Goal: Task Accomplishment & Management: Manage account settings

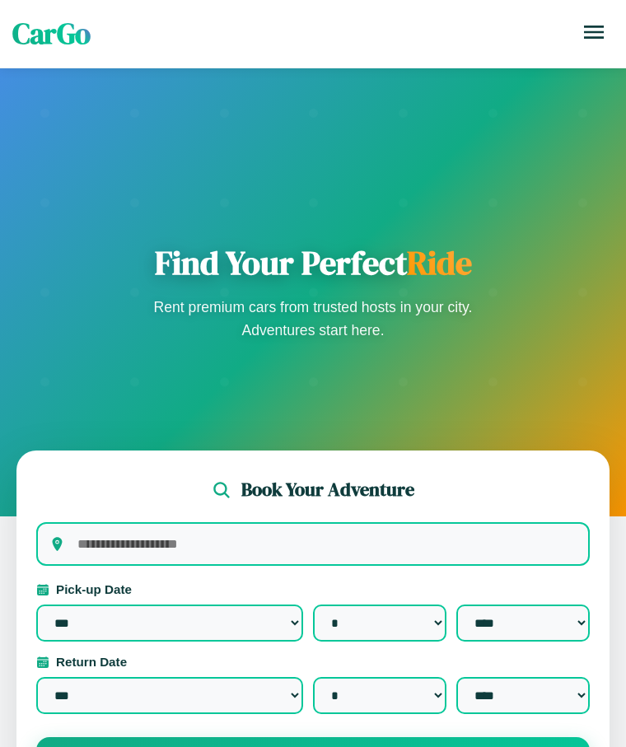
select select "*"
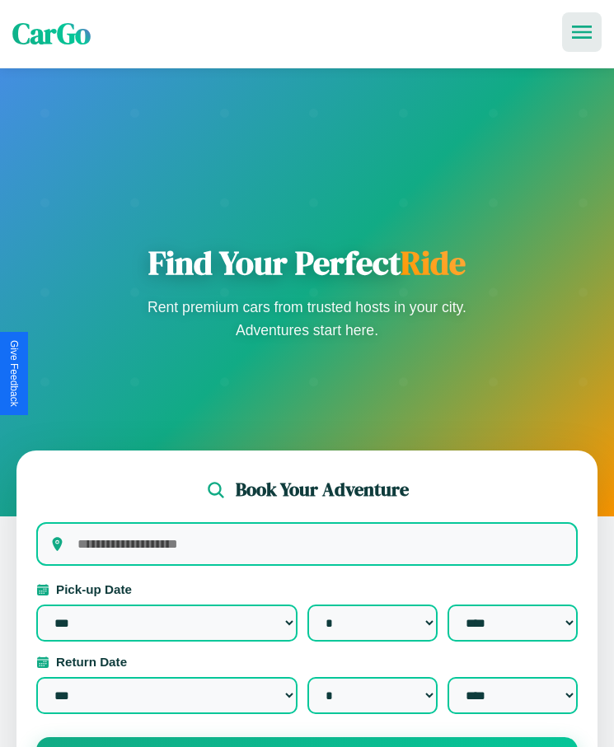
click at [581, 32] on icon at bounding box center [582, 32] width 20 height 13
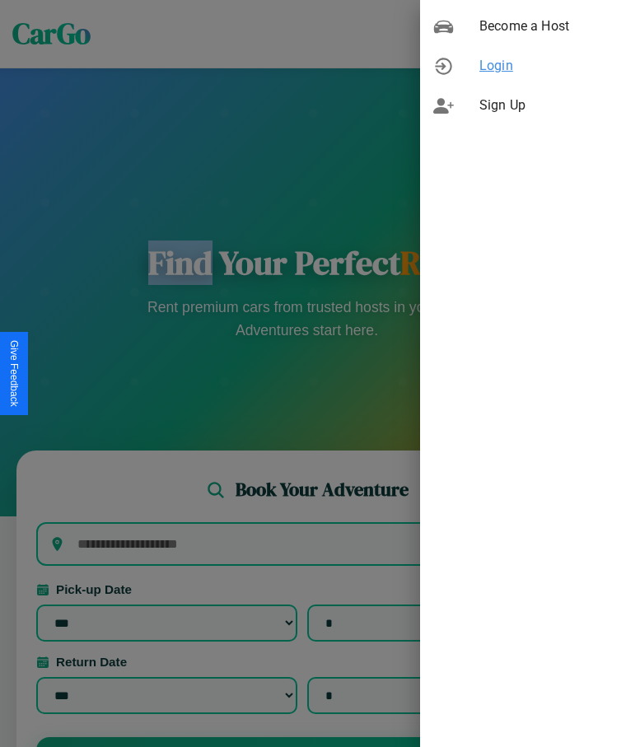
click at [523, 66] on span "Login" at bounding box center [545, 66] width 133 height 20
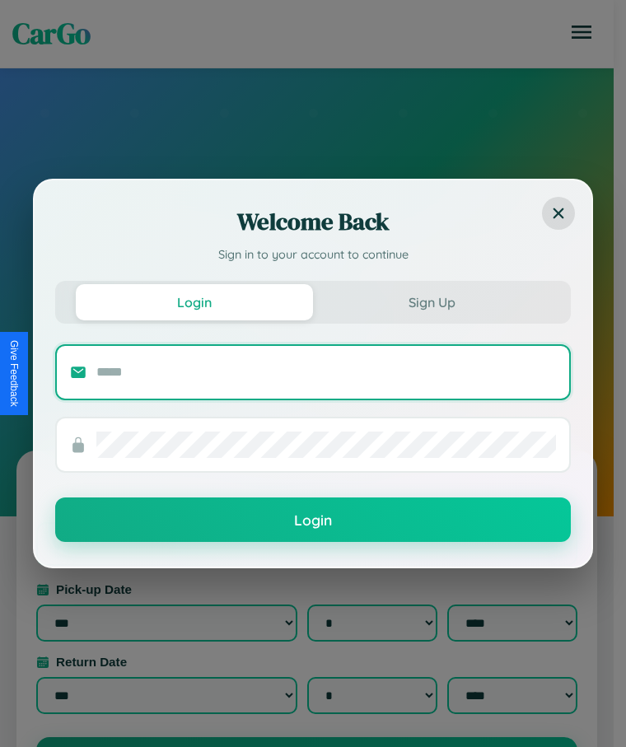
click at [326, 371] on input "text" at bounding box center [326, 372] width 460 height 26
type input "**********"
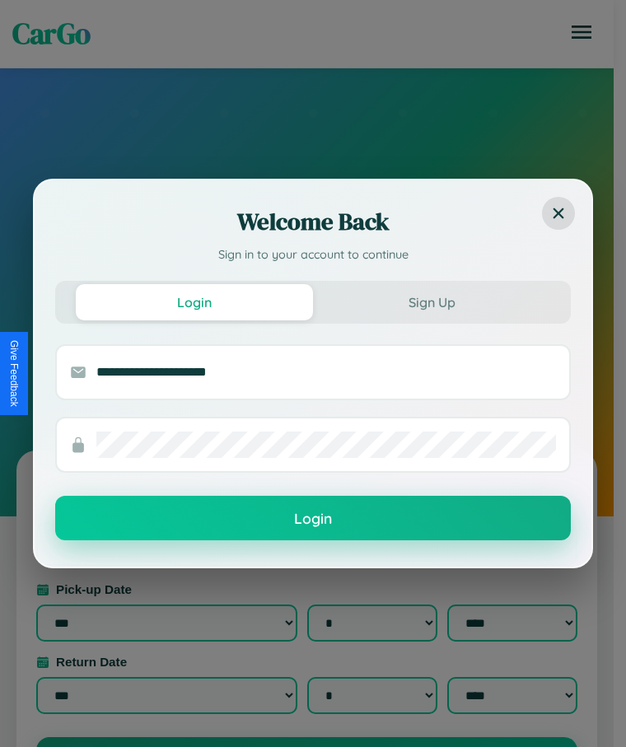
click at [313, 519] on button "Login" at bounding box center [313, 518] width 516 height 44
